Goal: Check status: Check status

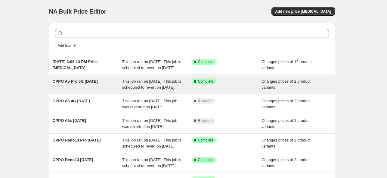
click at [80, 83] on span "OPPO A5 Pro 5G [DATE]" at bounding box center [75, 81] width 45 height 5
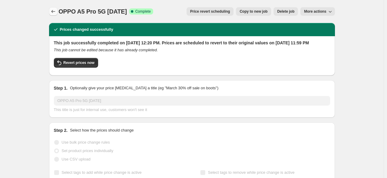
click at [54, 12] on icon "Price change jobs" at bounding box center [53, 11] width 4 height 3
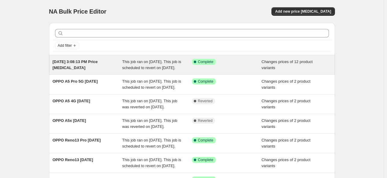
click at [142, 60] on span "This job ran on [DATE]. This job is scheduled to revert on [DATE]." at bounding box center [151, 64] width 59 height 11
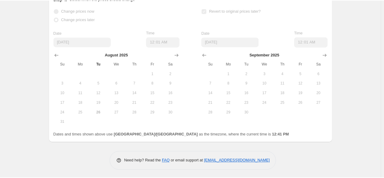
scroll to position [526, 0]
